Goal: Task Accomplishment & Management: Manage account settings

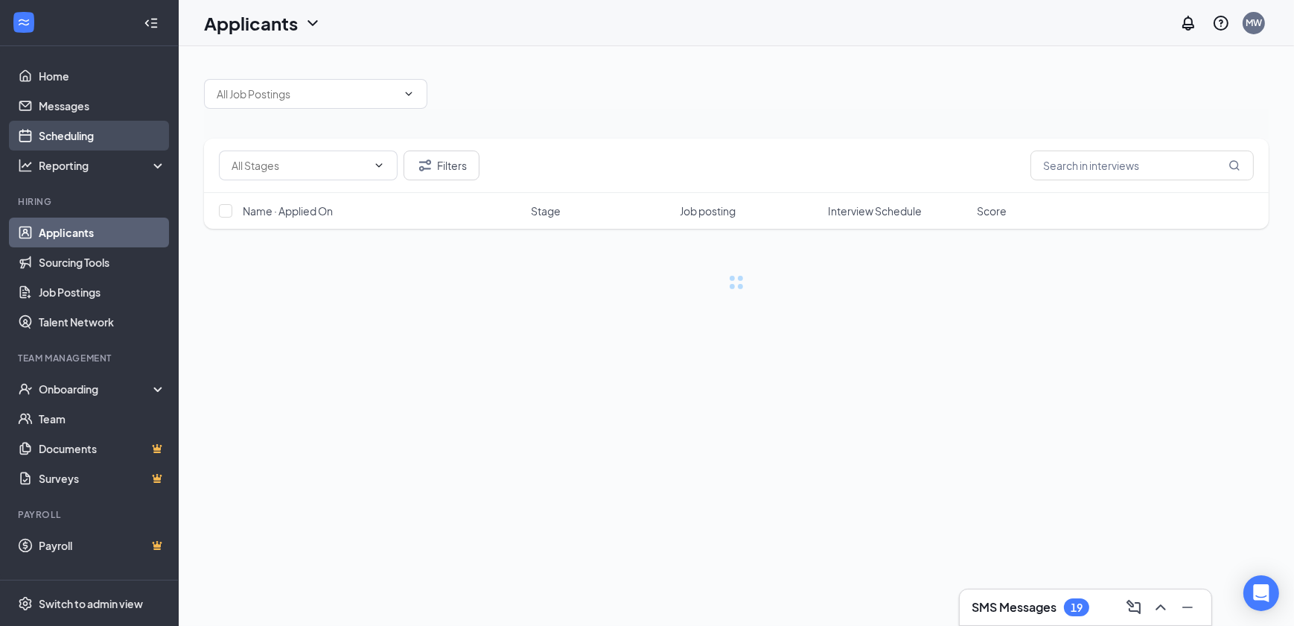
click at [75, 141] on link "Scheduling" at bounding box center [102, 136] width 127 height 30
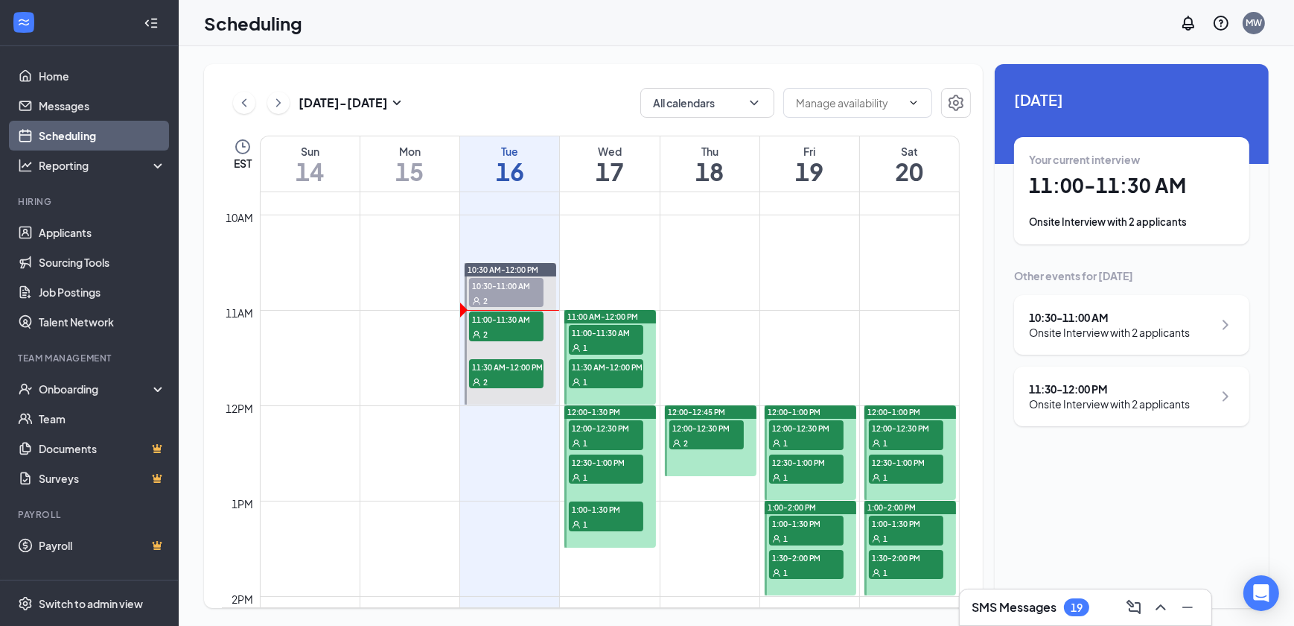
scroll to position [934, 0]
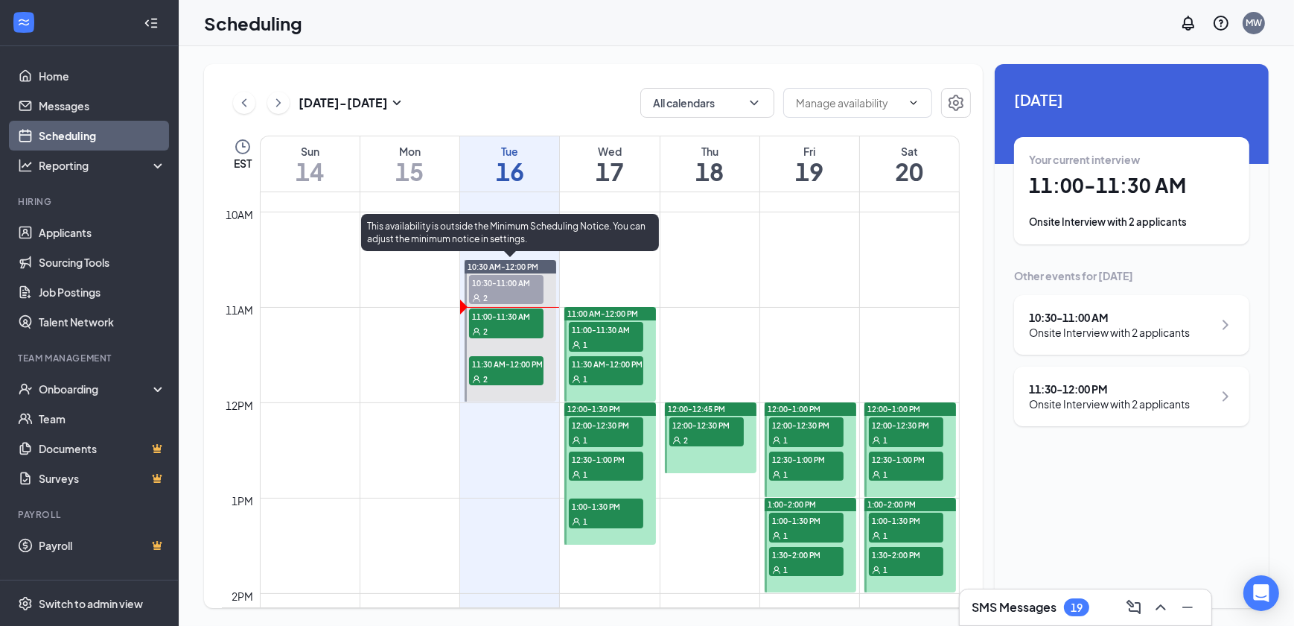
click at [488, 293] on div "2" at bounding box center [506, 297] width 74 height 15
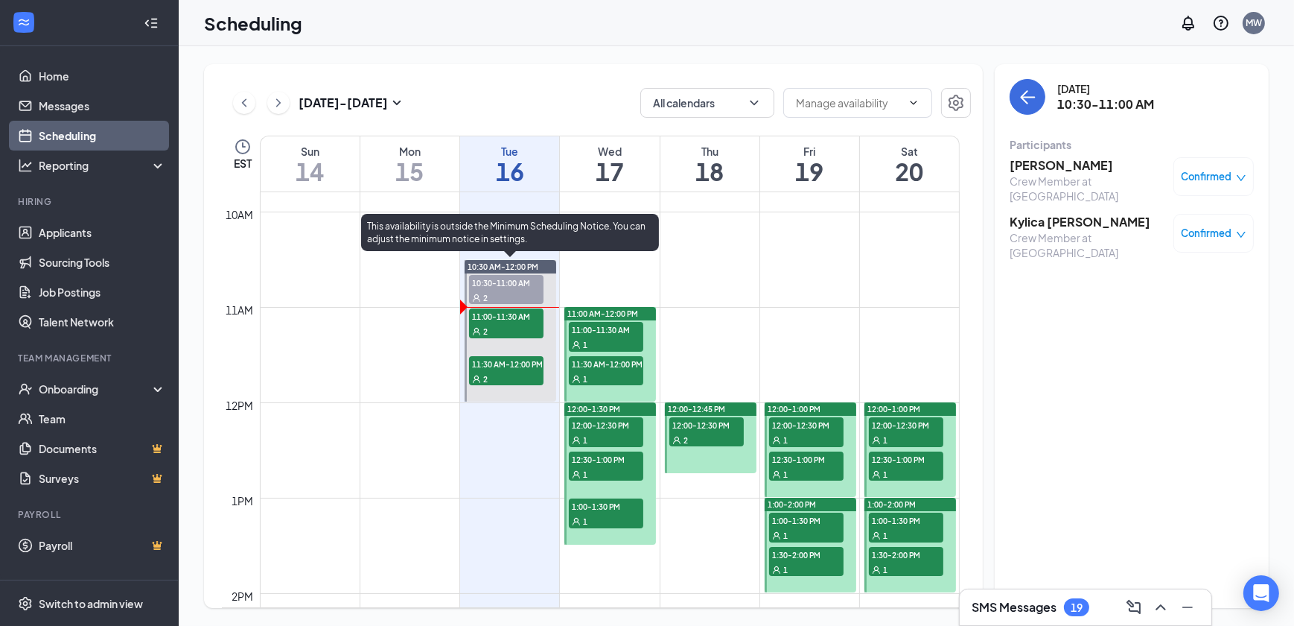
click at [477, 310] on span "11:00-11:30 AM" at bounding box center [506, 315] width 74 height 15
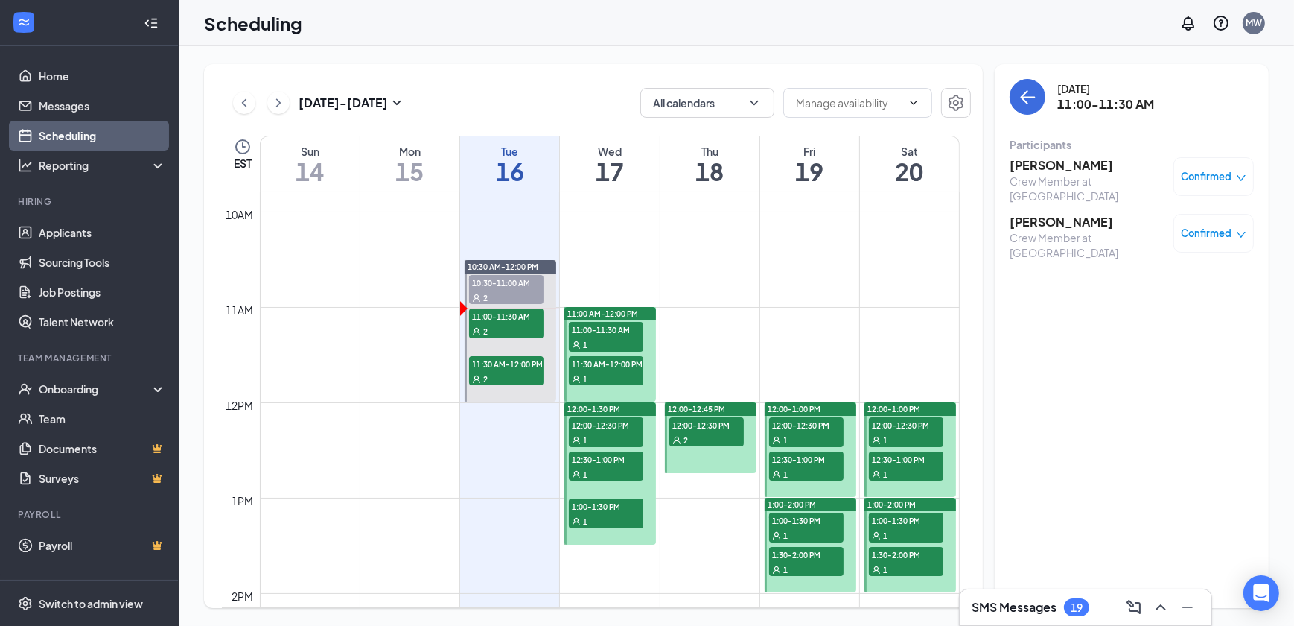
click at [1076, 226] on h3 "[PERSON_NAME]" at bounding box center [1088, 222] width 156 height 16
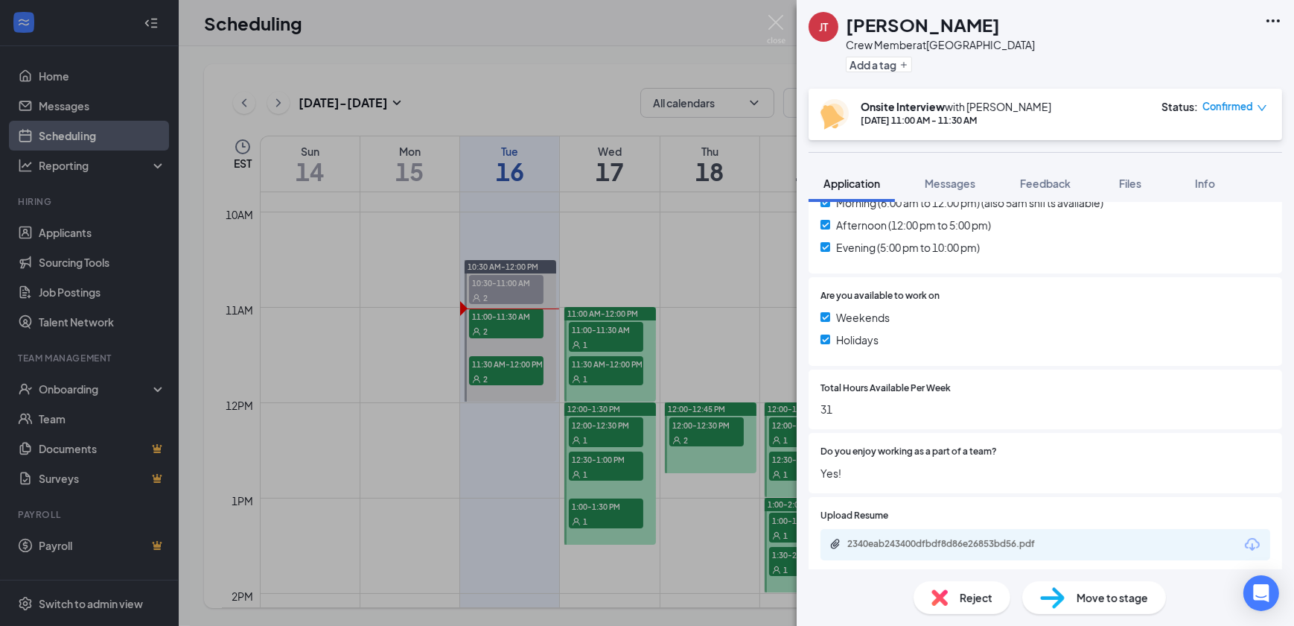
scroll to position [474, 0]
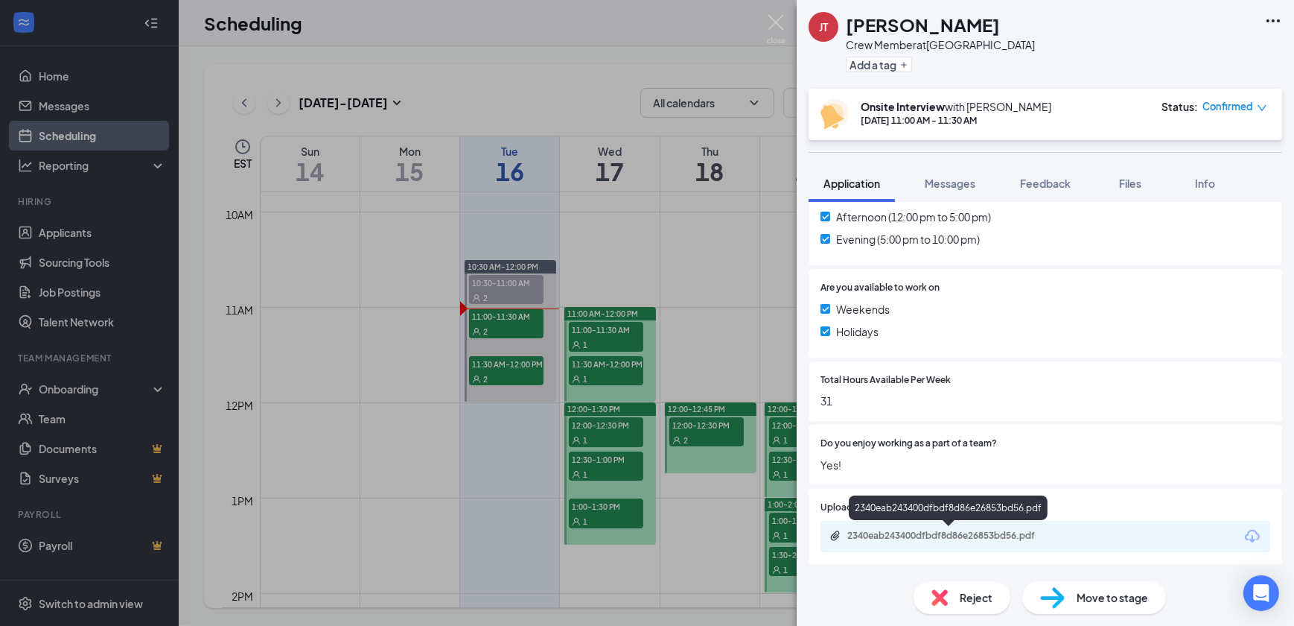
click at [994, 530] on div "2340eab243400dfbdf8d86e26853bd56.pdf" at bounding box center [952, 536] width 209 height 12
click at [770, 27] on img at bounding box center [776, 29] width 19 height 29
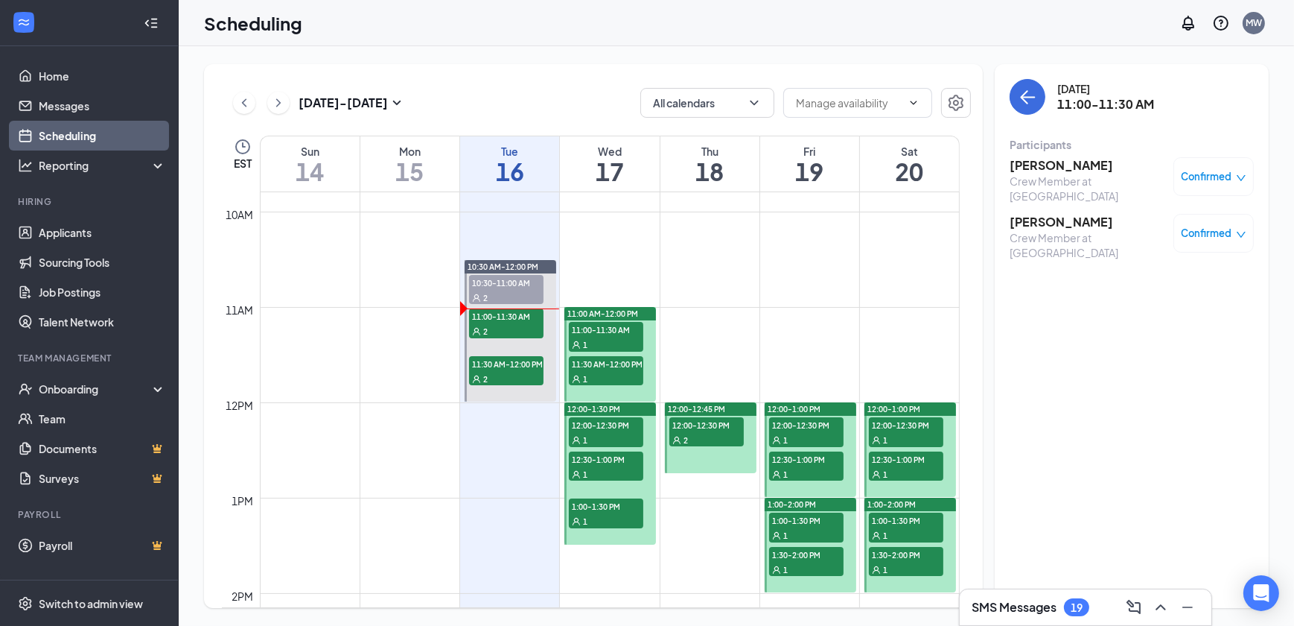
click at [1017, 170] on h3 "[PERSON_NAME]" at bounding box center [1088, 165] width 156 height 16
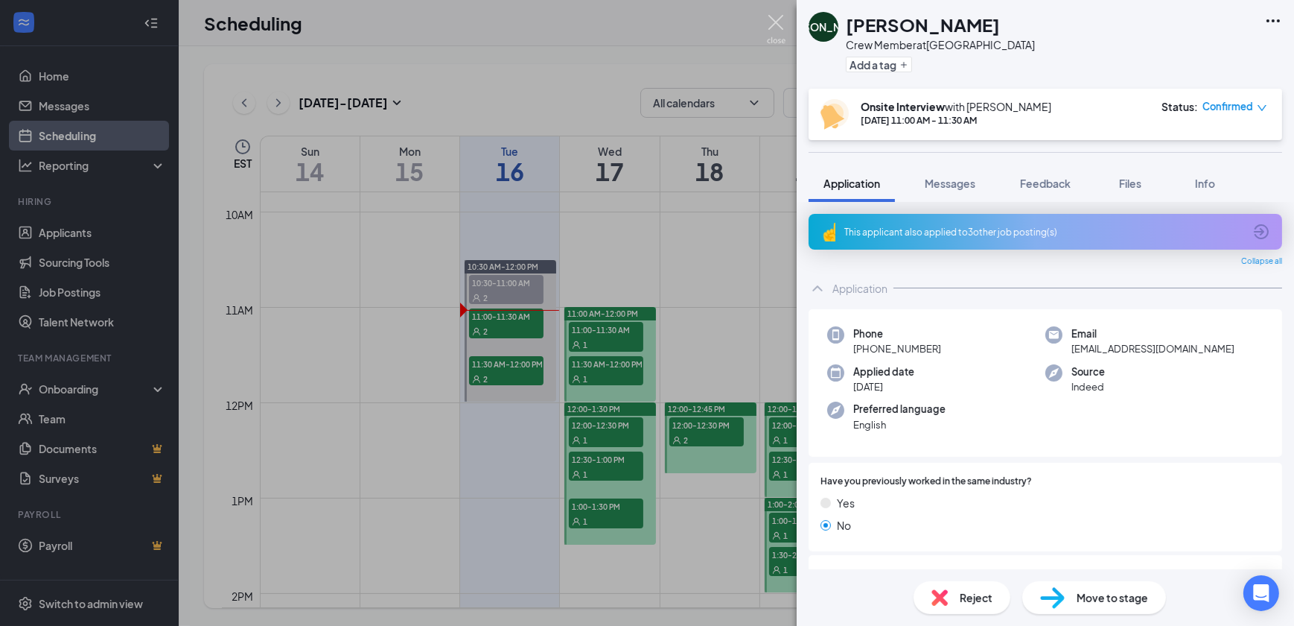
click at [778, 22] on img at bounding box center [776, 29] width 19 height 29
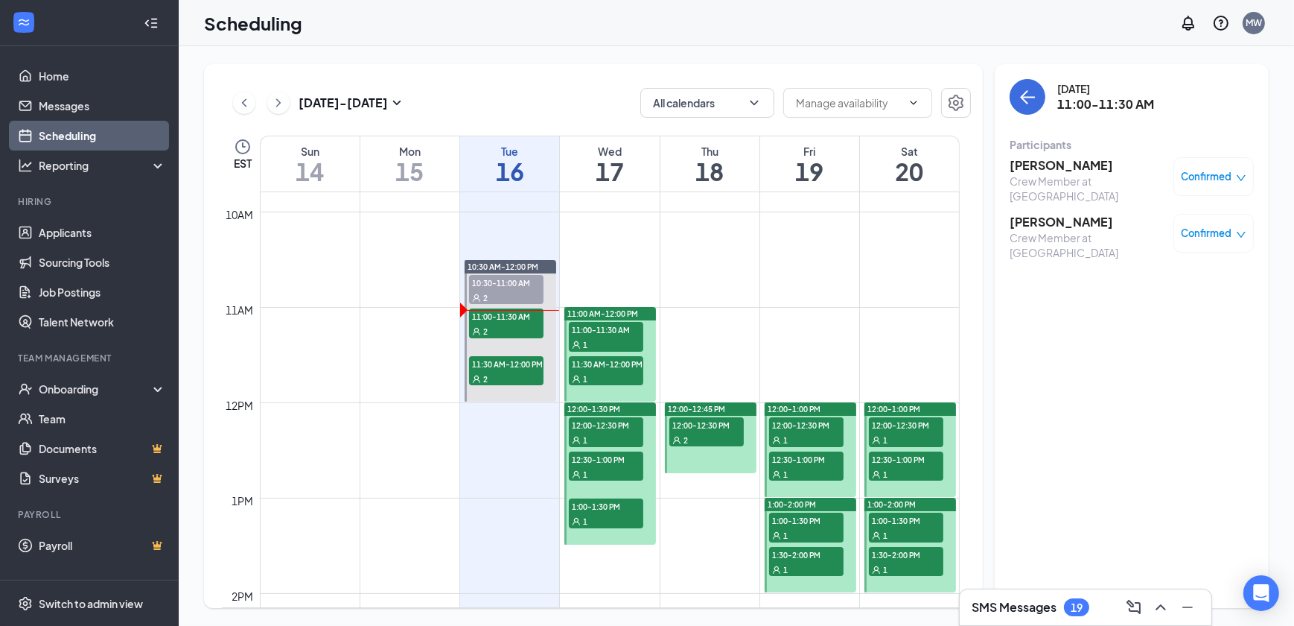
click at [1029, 221] on h3 "[PERSON_NAME]" at bounding box center [1088, 222] width 156 height 16
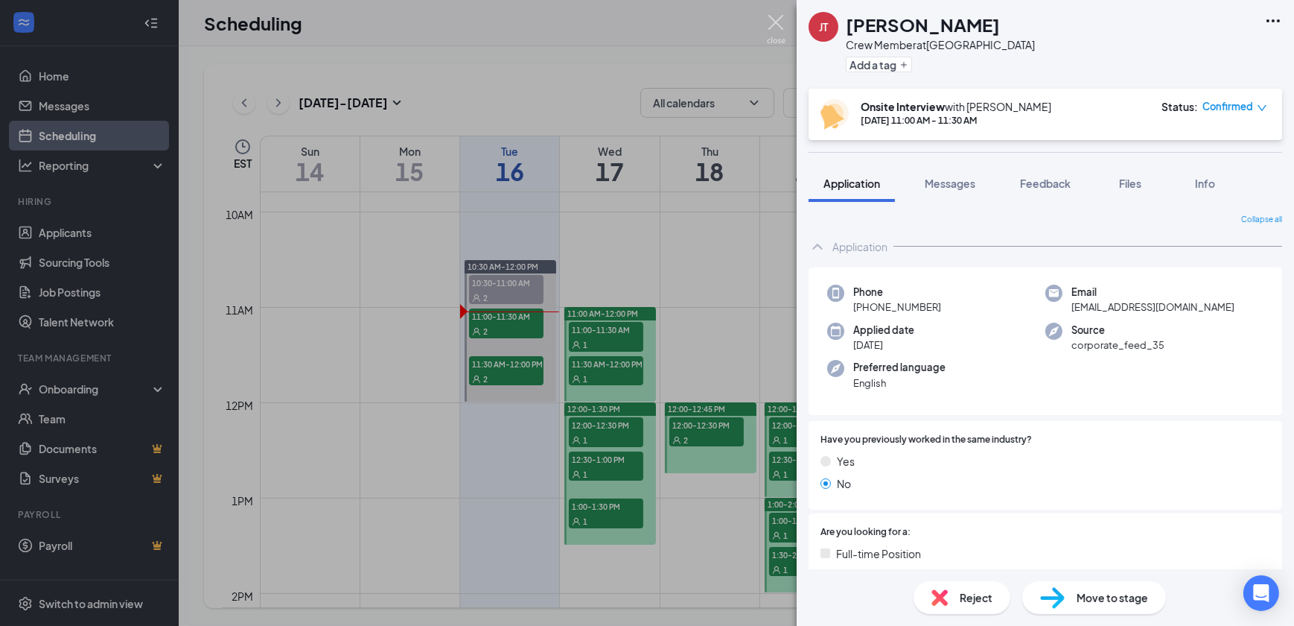
click at [783, 20] on img at bounding box center [776, 29] width 19 height 29
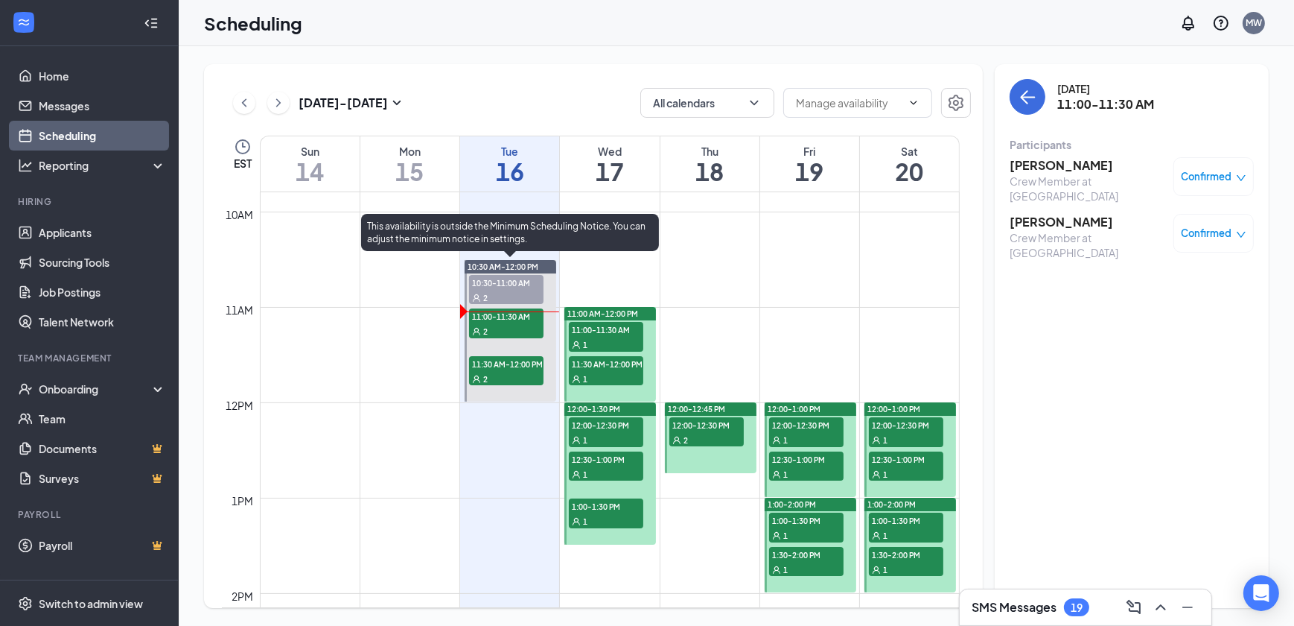
click at [469, 363] on span "11:30 AM-12:00 PM" at bounding box center [506, 363] width 74 height 15
